Goal: Information Seeking & Learning: Learn about a topic

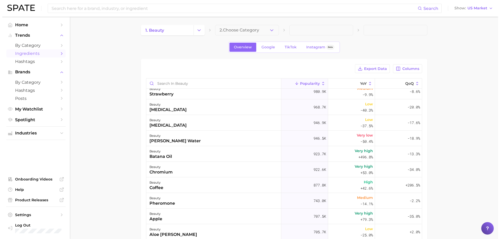
scroll to position [391, 0]
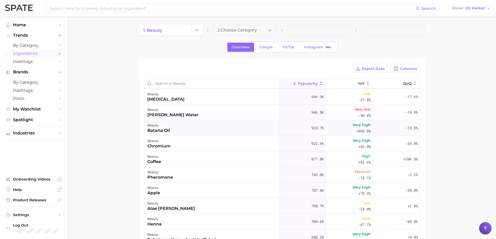
click at [212, 129] on div "beauty batana oil" at bounding box center [211, 128] width 135 height 16
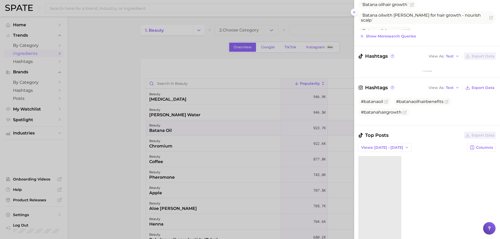
scroll to position [130, 0]
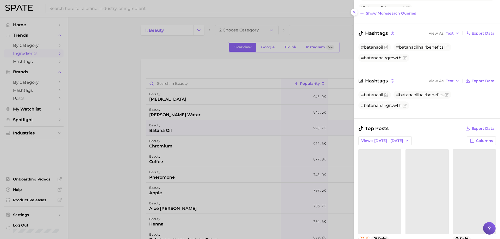
click at [212, 133] on div at bounding box center [250, 119] width 500 height 239
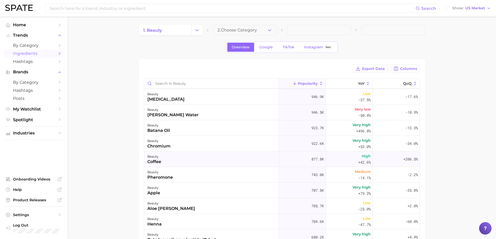
click at [190, 159] on div "beauty coffee" at bounding box center [211, 160] width 135 height 16
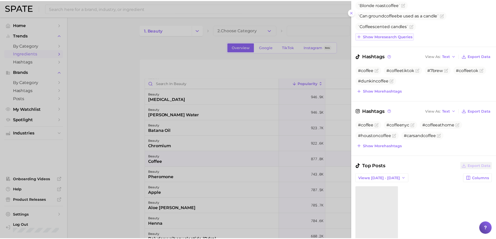
scroll to position [104, 0]
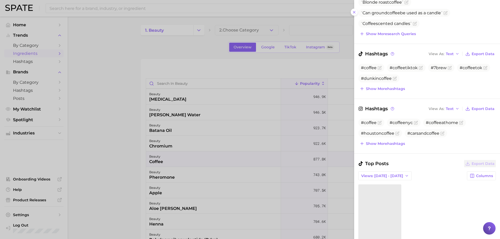
click at [242, 152] on div at bounding box center [250, 119] width 500 height 239
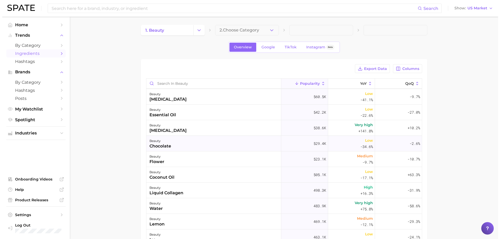
scroll to position [729, 0]
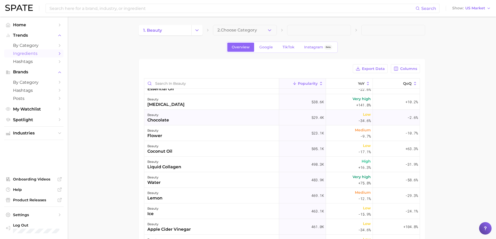
click at [188, 115] on div "beauty chocolate" at bounding box center [211, 118] width 135 height 16
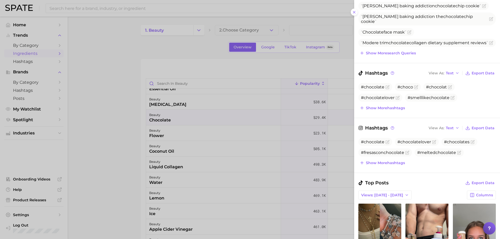
scroll to position [104, 0]
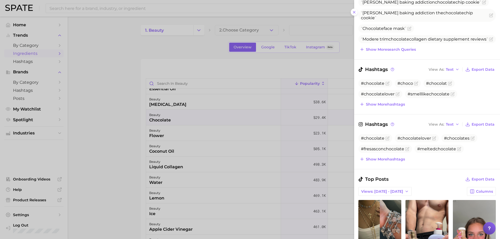
click at [243, 145] on div at bounding box center [250, 119] width 500 height 239
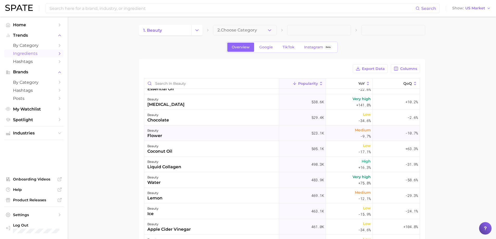
click at [203, 136] on div "beauty flower" at bounding box center [211, 133] width 135 height 16
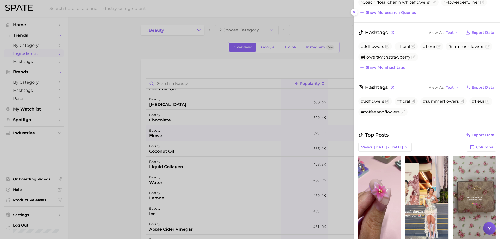
click at [271, 139] on div at bounding box center [250, 119] width 500 height 239
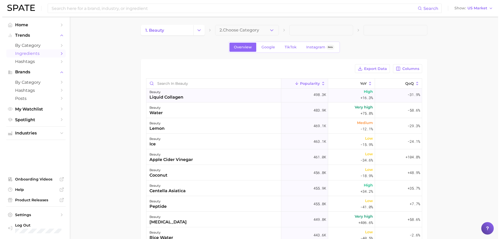
scroll to position [807, 0]
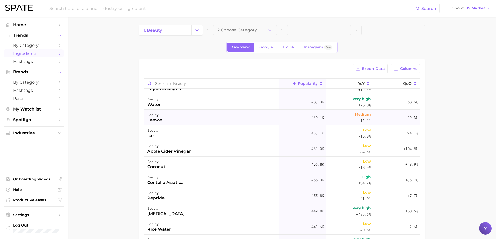
click at [159, 113] on div "beauty" at bounding box center [154, 115] width 15 height 6
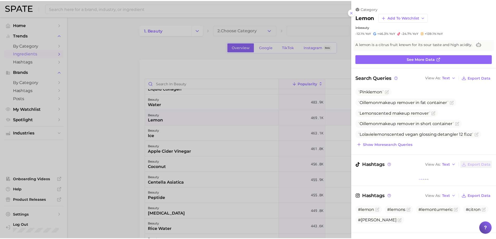
scroll to position [0, 0]
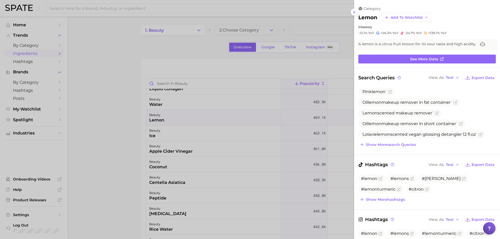
click at [163, 125] on div at bounding box center [250, 119] width 500 height 239
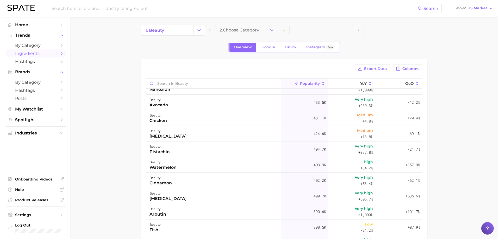
scroll to position [963, 0]
click at [172, 109] on div "beauty avocado" at bounding box center [211, 102] width 135 height 16
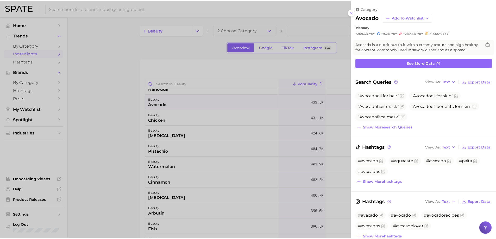
scroll to position [0, 0]
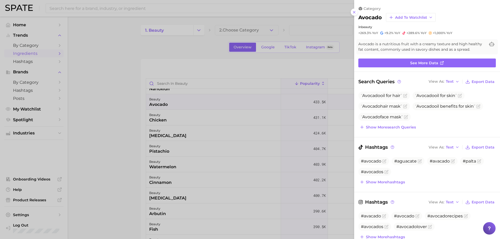
click at [175, 113] on div at bounding box center [250, 119] width 500 height 239
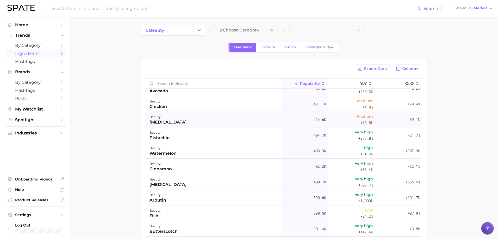
scroll to position [989, 0]
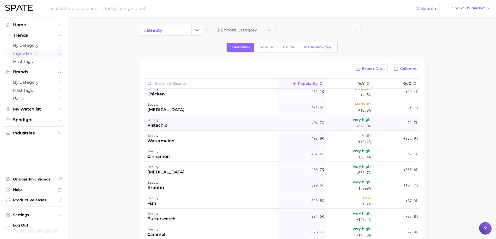
click at [188, 128] on div "beauty pistachio" at bounding box center [211, 123] width 135 height 16
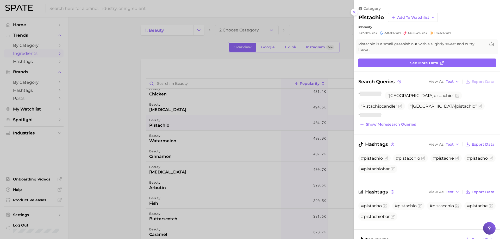
scroll to position [0, 0]
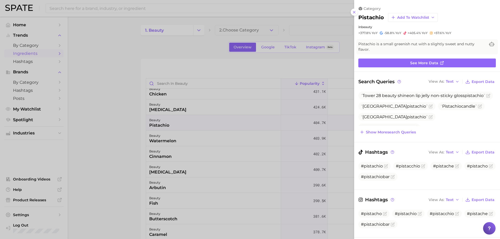
click at [189, 128] on div at bounding box center [250, 119] width 500 height 239
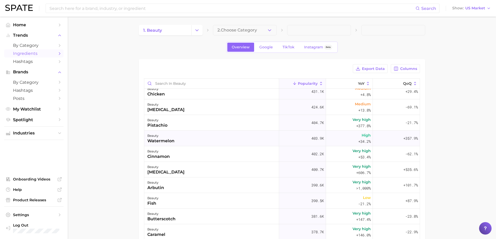
click at [185, 137] on div "beauty watermelon" at bounding box center [211, 139] width 135 height 16
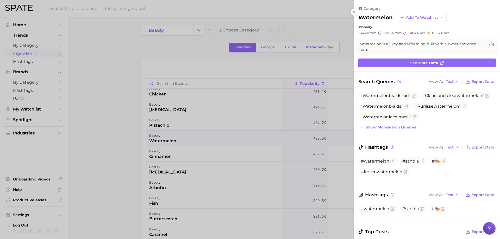
click at [185, 137] on div at bounding box center [250, 119] width 500 height 239
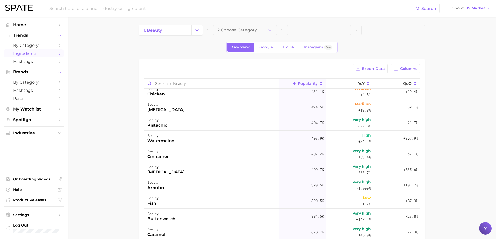
click at [111, 87] on main "1. beauty 2. Choose Category Overview Google TikTok Instagram Beta Export Data …" at bounding box center [282, 183] width 428 height 332
click at [201, 29] on button "Change Category" at bounding box center [196, 30] width 11 height 10
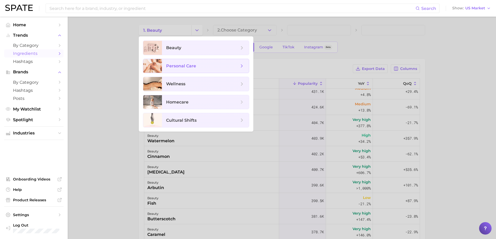
click at [183, 67] on span "personal care" at bounding box center [181, 66] width 30 height 5
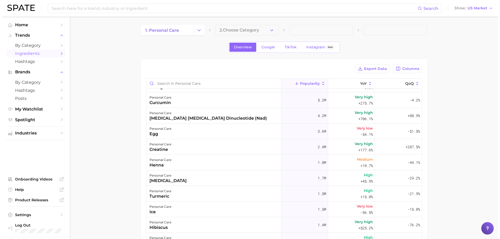
scroll to position [52, 0]
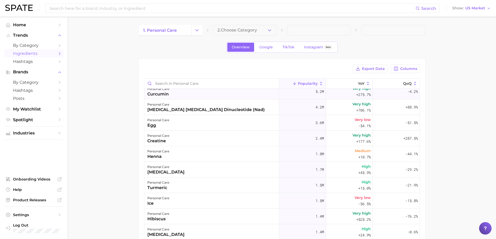
click at [174, 91] on div "personal care curcumin" at bounding box center [211, 92] width 135 height 16
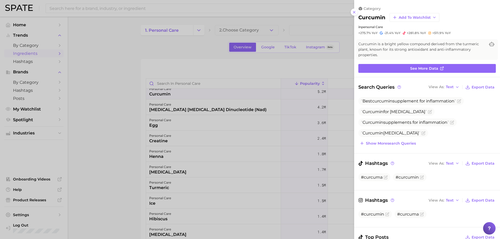
scroll to position [0, 0]
click at [233, 147] on div at bounding box center [250, 119] width 500 height 239
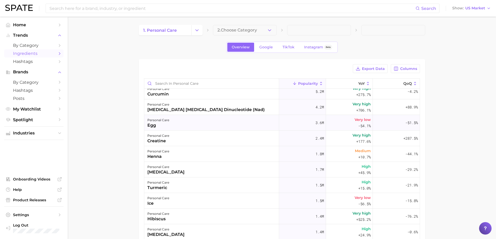
click at [180, 123] on div "personal care egg" at bounding box center [211, 123] width 135 height 16
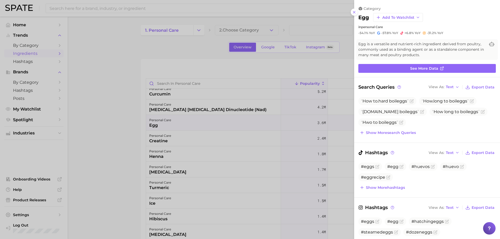
click at [194, 146] on div at bounding box center [250, 119] width 500 height 239
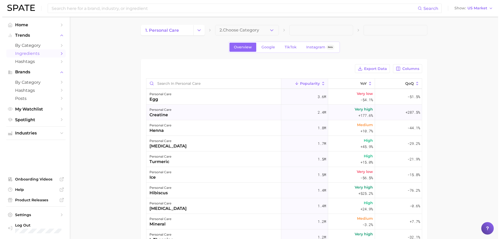
scroll to position [104, 0]
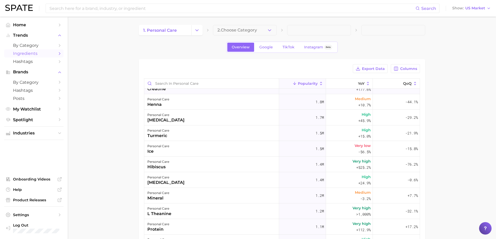
click at [182, 132] on div "personal care turmeric" at bounding box center [211, 133] width 135 height 16
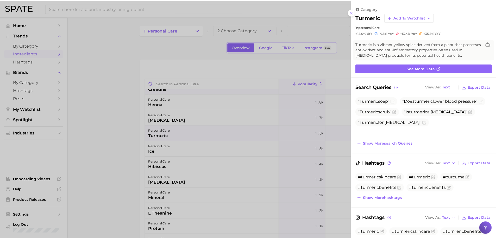
scroll to position [0, 0]
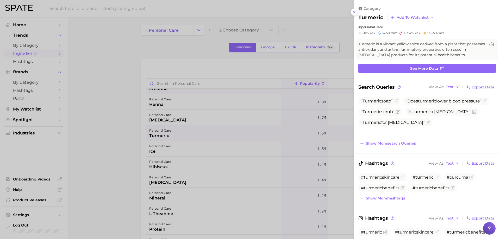
click at [182, 132] on div at bounding box center [250, 119] width 500 height 239
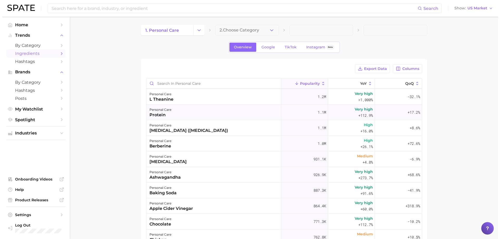
scroll to position [234, 0]
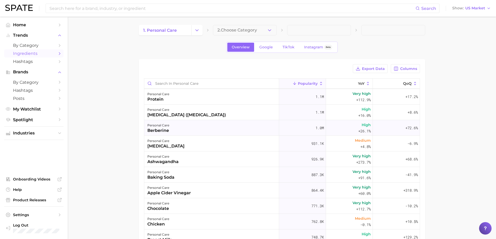
click at [173, 123] on div "personal care berberine" at bounding box center [211, 128] width 135 height 16
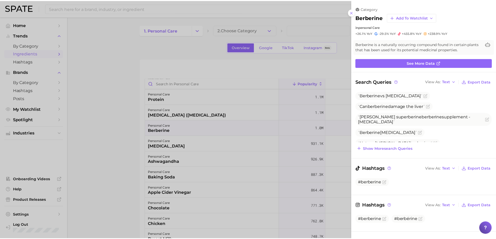
scroll to position [0, 0]
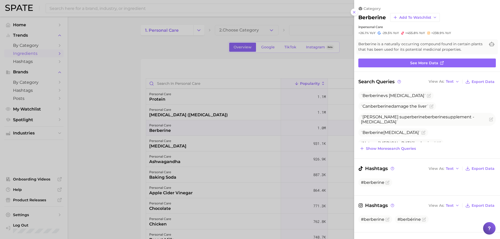
click at [173, 123] on div at bounding box center [250, 119] width 500 height 239
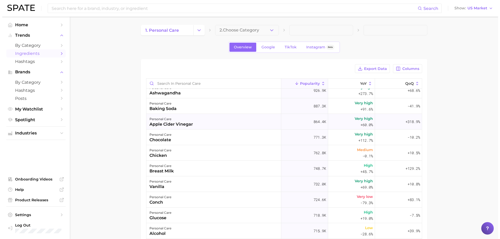
scroll to position [312, 0]
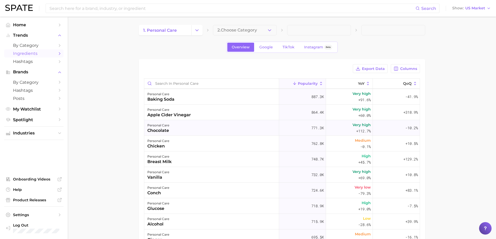
click at [187, 133] on div "personal care chocolate" at bounding box center [211, 128] width 135 height 16
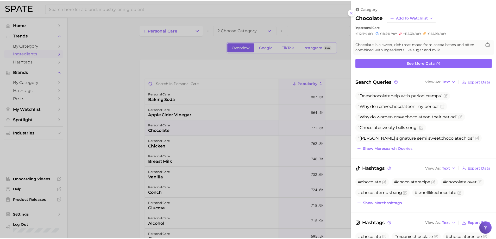
scroll to position [0, 0]
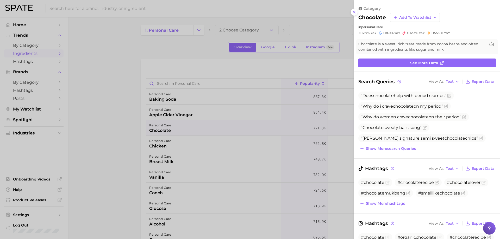
click at [187, 133] on div at bounding box center [250, 119] width 500 height 239
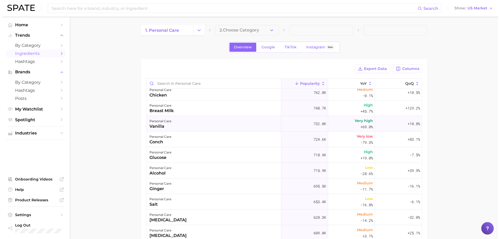
scroll to position [364, 0]
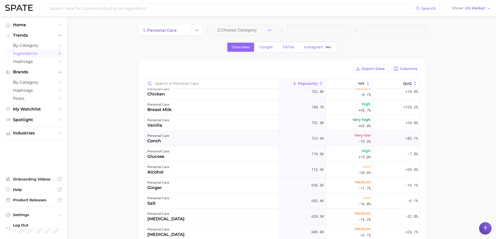
click at [221, 142] on div "personal care conch" at bounding box center [211, 139] width 135 height 16
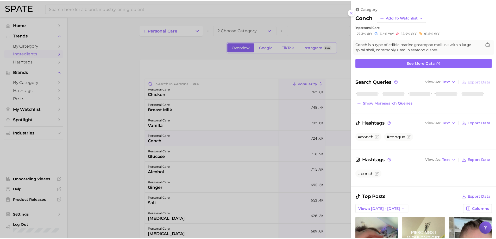
scroll to position [0, 0]
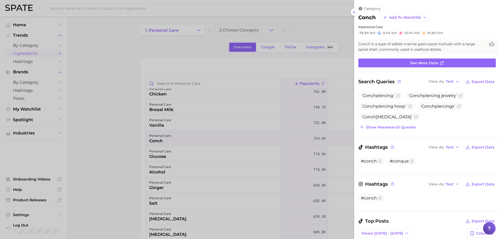
click at [221, 142] on div at bounding box center [250, 119] width 500 height 239
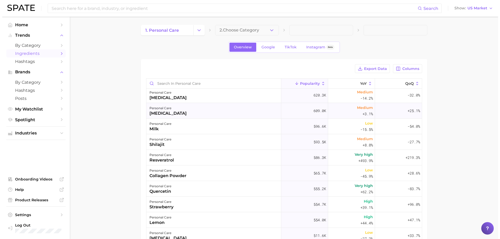
scroll to position [495, 0]
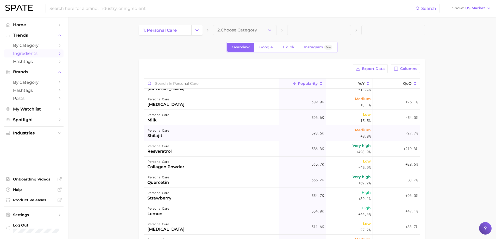
click at [179, 130] on div "personal care shilajit" at bounding box center [211, 133] width 135 height 16
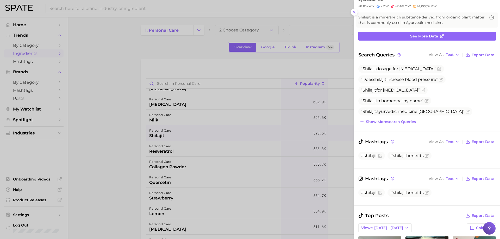
scroll to position [26, 0]
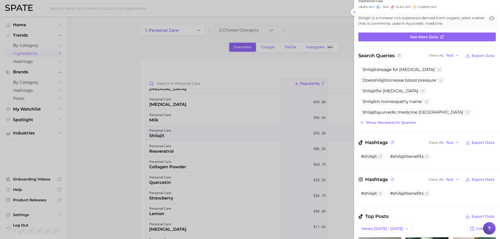
click at [212, 137] on div at bounding box center [250, 119] width 500 height 239
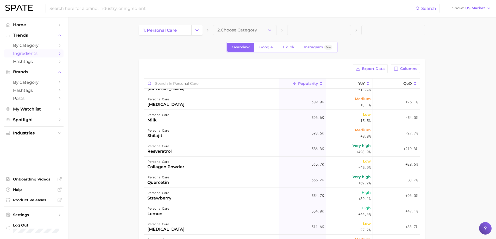
click at [205, 151] on div "personal care resveratrol" at bounding box center [211, 149] width 135 height 16
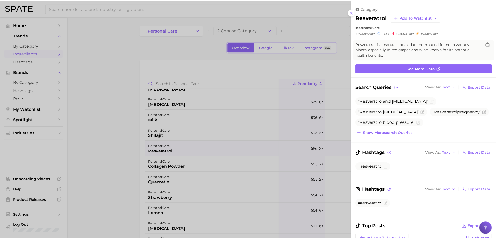
scroll to position [0, 0]
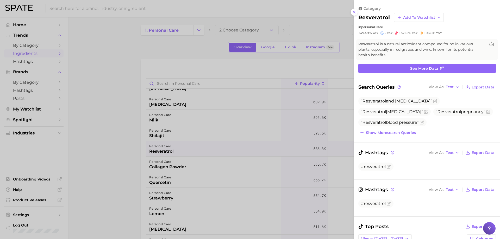
click at [205, 151] on div at bounding box center [250, 119] width 500 height 239
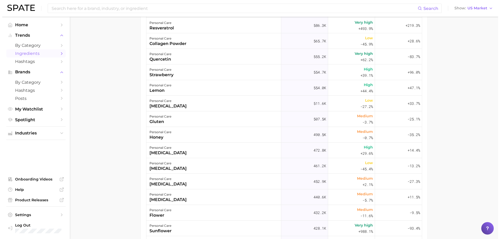
scroll to position [547, 0]
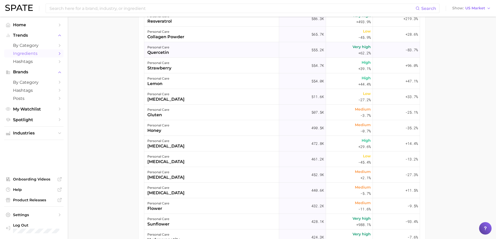
click at [218, 53] on div "personal care quercetin" at bounding box center [211, 50] width 135 height 16
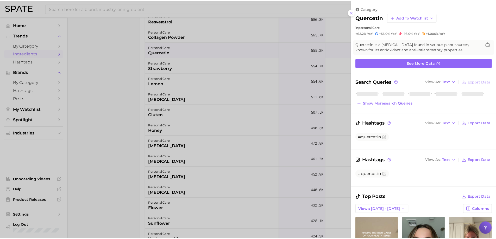
scroll to position [0, 0]
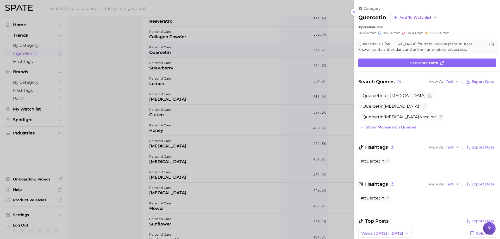
click at [218, 53] on div at bounding box center [250, 119] width 500 height 239
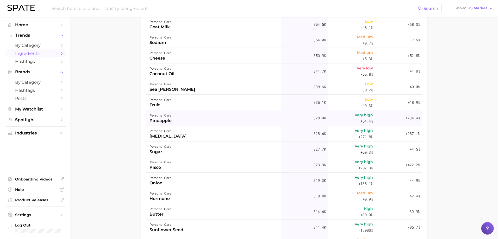
scroll to position [937, 0]
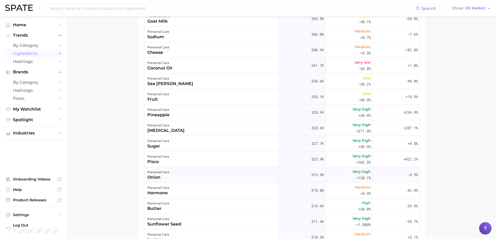
click at [248, 180] on div "personal care onion" at bounding box center [211, 175] width 135 height 16
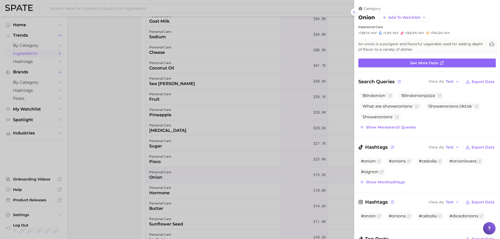
scroll to position [0, 0]
click at [248, 180] on div at bounding box center [250, 119] width 500 height 239
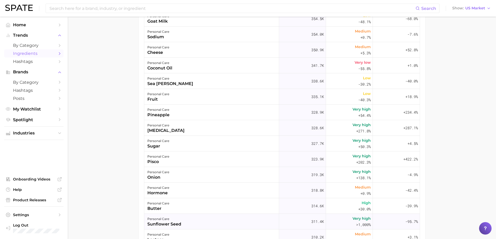
click at [221, 216] on div "personal care sunflower seed" at bounding box center [211, 222] width 135 height 16
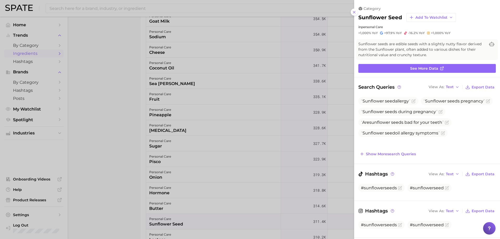
click at [218, 204] on div at bounding box center [250, 119] width 500 height 239
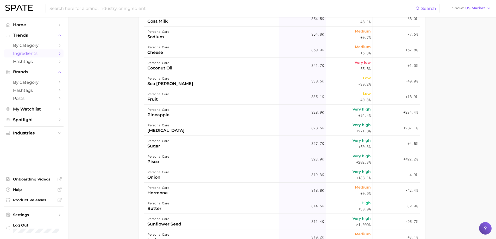
click at [218, 204] on div "personal care butter" at bounding box center [211, 206] width 135 height 16
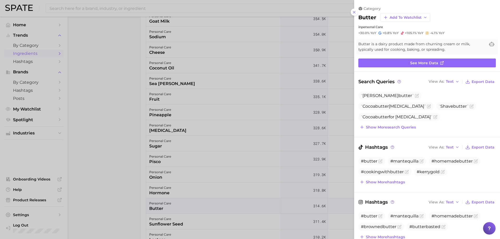
click at [218, 204] on div at bounding box center [250, 119] width 500 height 239
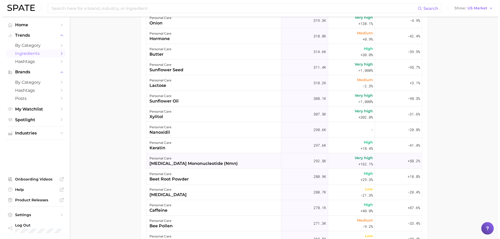
scroll to position [1119, 0]
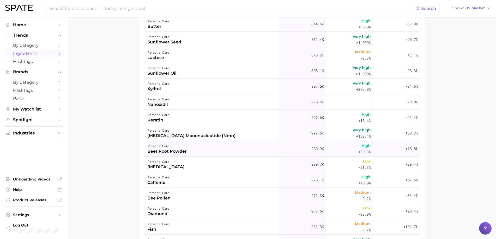
click at [200, 152] on div "personal care beet root powder" at bounding box center [211, 149] width 135 height 16
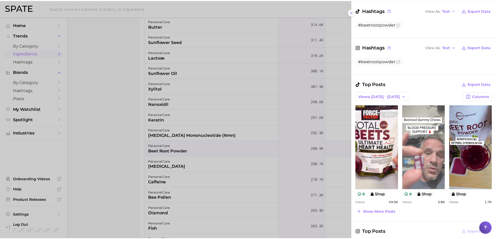
scroll to position [234, 0]
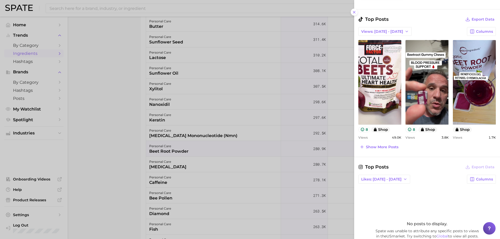
click at [153, 150] on div at bounding box center [250, 119] width 500 height 239
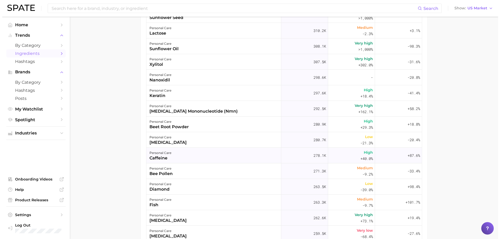
scroll to position [1172, 0]
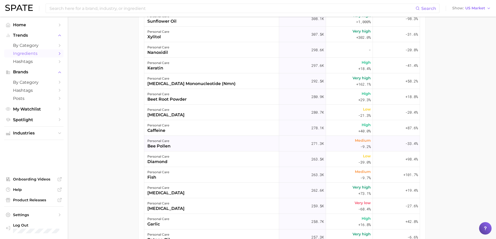
click at [192, 145] on div "personal care bee pollen" at bounding box center [211, 144] width 135 height 16
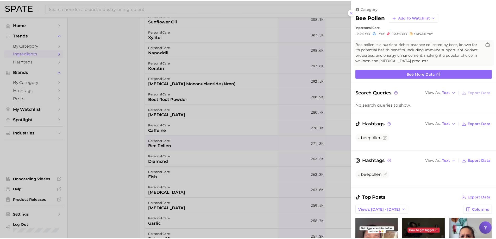
scroll to position [0, 0]
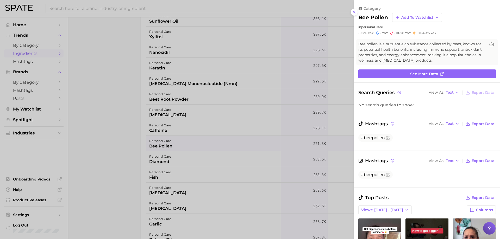
click at [192, 145] on div at bounding box center [250, 119] width 500 height 239
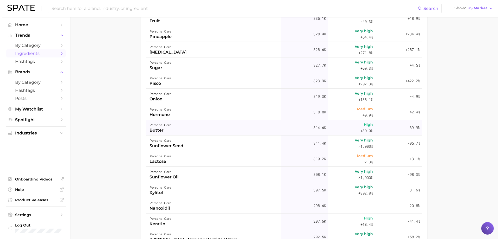
scroll to position [1015, 0]
click at [198, 83] on div "personal care pisco" at bounding box center [211, 81] width 135 height 16
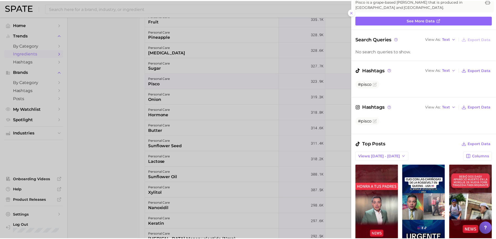
scroll to position [130, 0]
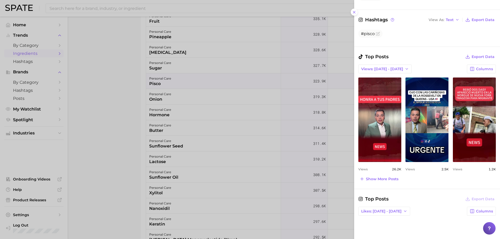
click at [231, 127] on div at bounding box center [250, 119] width 500 height 239
